Goal: Transaction & Acquisition: Book appointment/travel/reservation

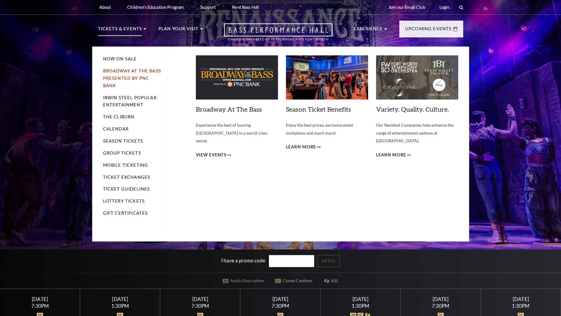
click at [118, 80] on link "Broadway At The Bass presented by PNC Bank" at bounding box center [132, 78] width 58 height 20
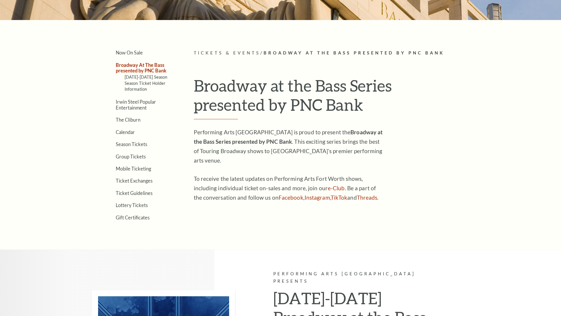
scroll to position [109, 0]
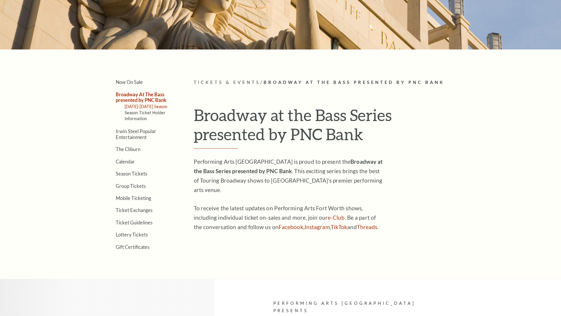
click at [146, 107] on link "[DATE]-[DATE] Season" at bounding box center [146, 106] width 43 height 5
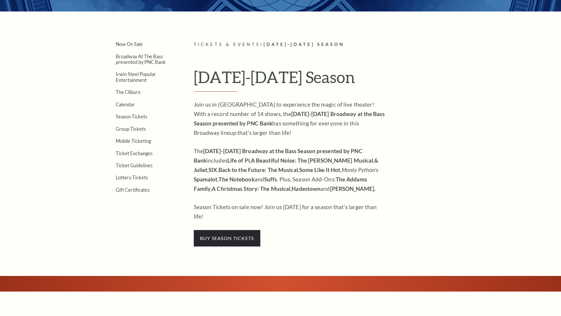
scroll to position [177, 0]
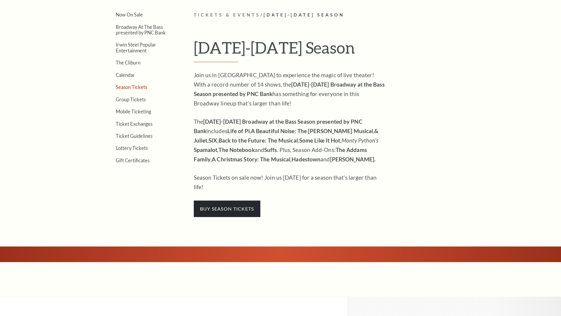
click at [137, 89] on link "Season Tickets" at bounding box center [132, 87] width 32 height 6
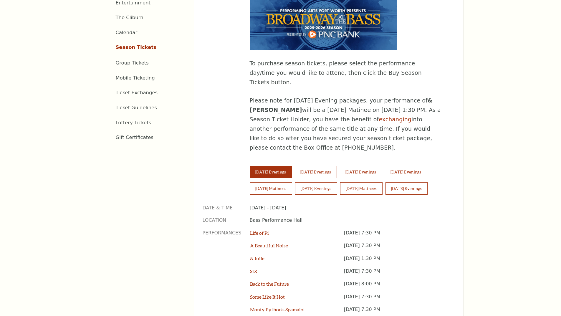
scroll to position [383, 0]
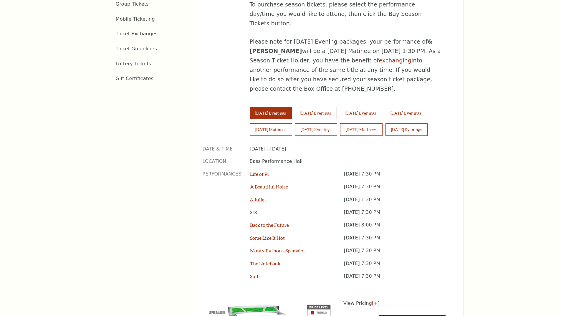
drag, startPoint x: 411, startPoint y: 172, endPoint x: 292, endPoint y: 152, distance: 120.8
click at [292, 171] on div "Life of Pi Tuesday September 23, 7:30 PM A Beautiful Noise Tuesday October 28, …" at bounding box center [347, 228] width 195 height 115
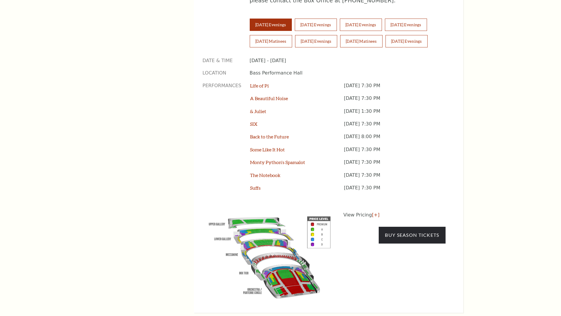
scroll to position [442, 0]
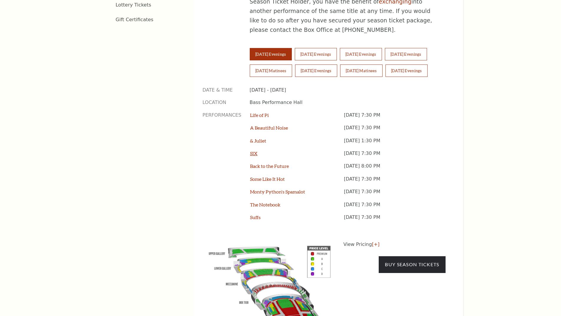
click at [251, 151] on link "SIX" at bounding box center [253, 154] width 7 height 6
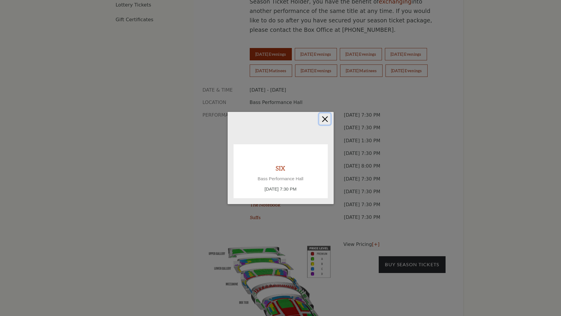
click at [324, 117] on button "Close" at bounding box center [324, 118] width 11 height 11
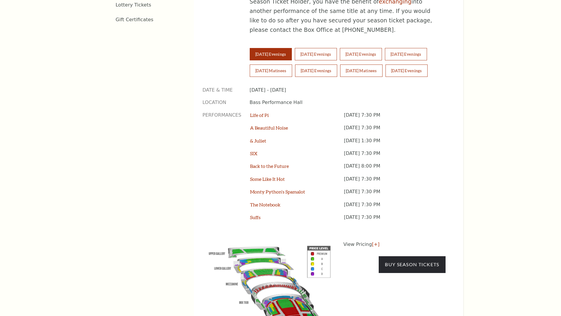
click at [240, 114] on p "Performances" at bounding box center [222, 169] width 39 height 115
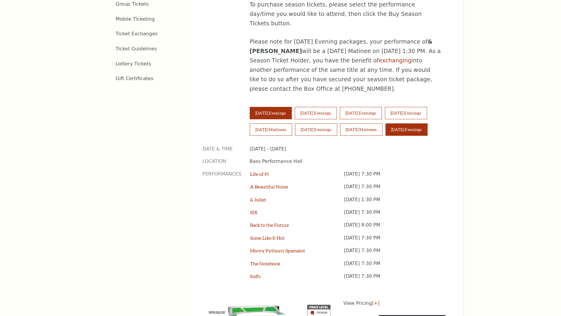
scroll to position [382, 0]
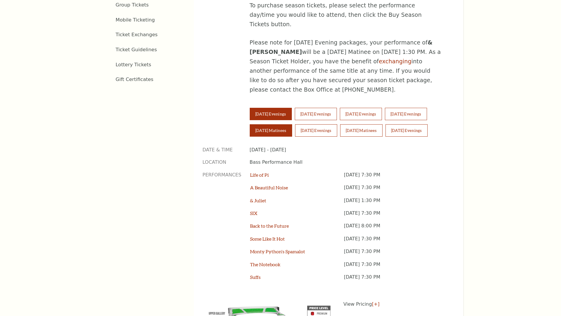
click at [292, 124] on button "Saturday Matinees" at bounding box center [271, 130] width 42 height 12
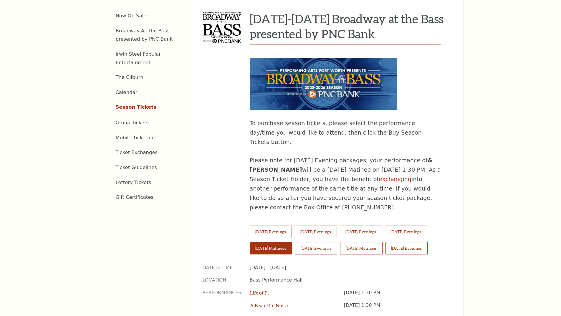
scroll to position [235, 0]
